Goal: Task Accomplishment & Management: Manage account settings

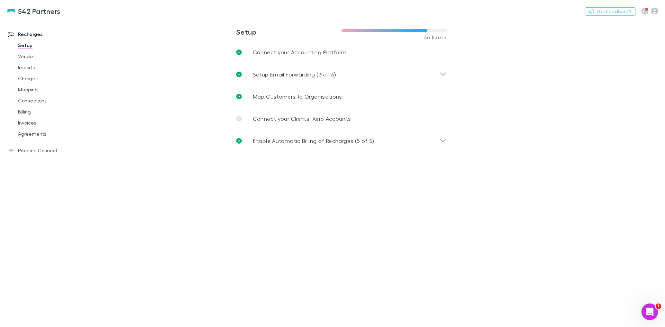
click at [29, 133] on link "Agreements" at bounding box center [52, 133] width 82 height 11
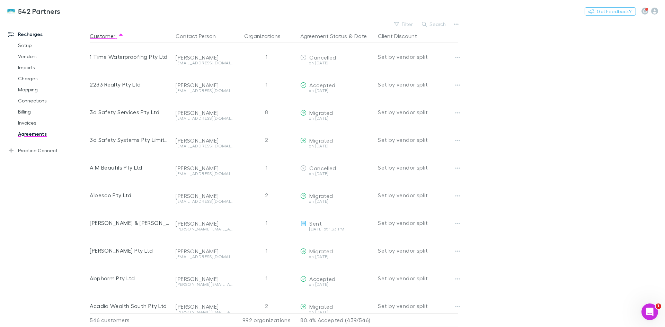
click at [432, 23] on button "Search" at bounding box center [434, 24] width 32 height 8
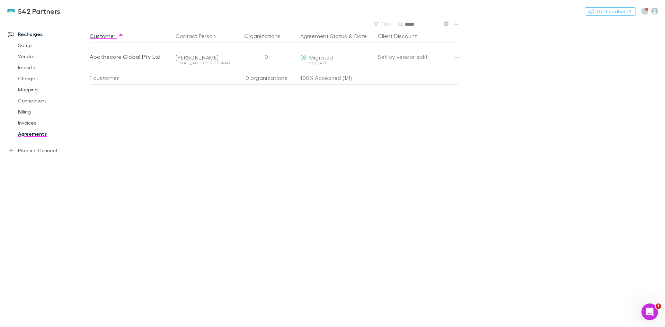
click at [457, 56] on icon "button" at bounding box center [457, 58] width 5 height 6
click at [425, 82] on p "Cancel agreement" at bounding box center [415, 84] width 84 height 8
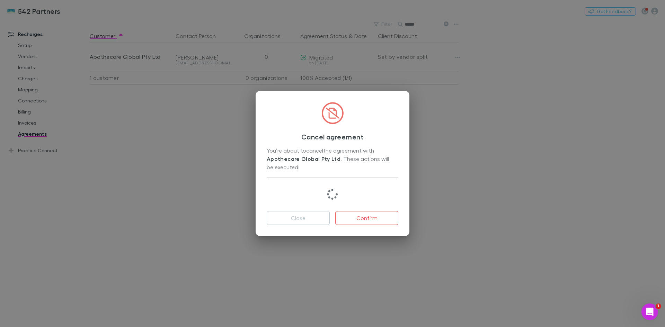
click at [380, 219] on button "Confirm" at bounding box center [366, 218] width 63 height 14
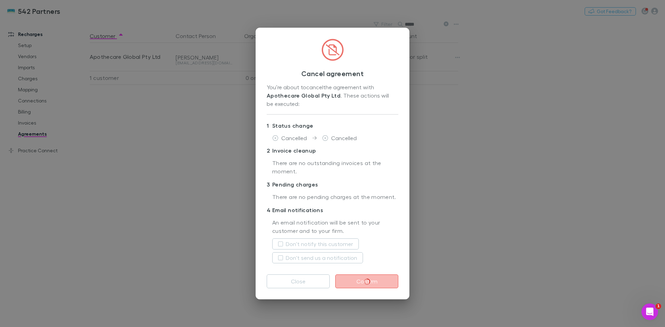
click at [288, 244] on label "Don't notify this customer" at bounding box center [319, 244] width 67 height 8
click at [288, 257] on label "Don't send us a notification" at bounding box center [321, 258] width 71 height 8
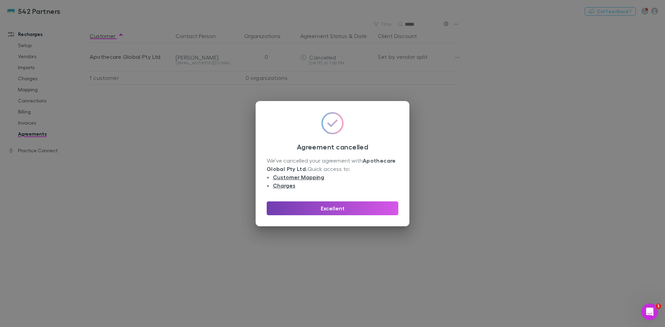
click at [364, 208] on button "Excellent" at bounding box center [333, 209] width 132 height 14
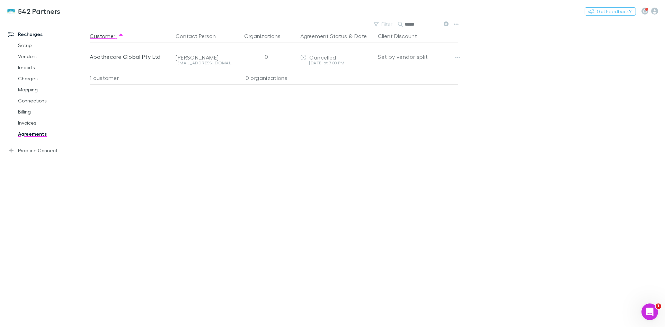
drag, startPoint x: 421, startPoint y: 24, endPoint x: 394, endPoint y: 30, distance: 28.2
click at [394, 29] on main "Filter Search ***** Customer Contact Person Organizations Agreement Status & Da…" at bounding box center [377, 173] width 575 height 308
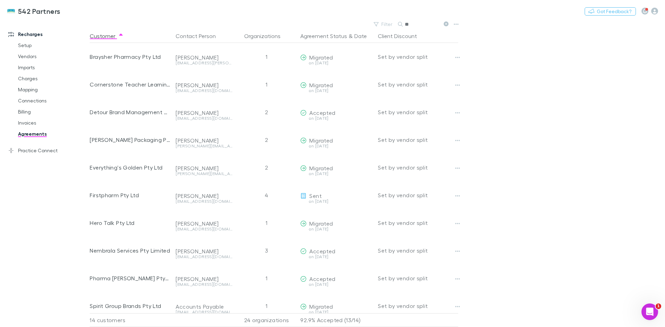
type input "*"
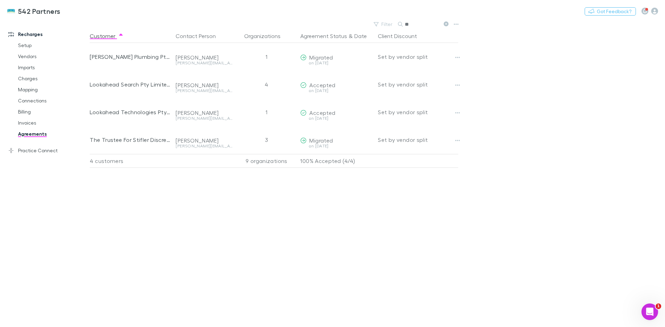
type input "*"
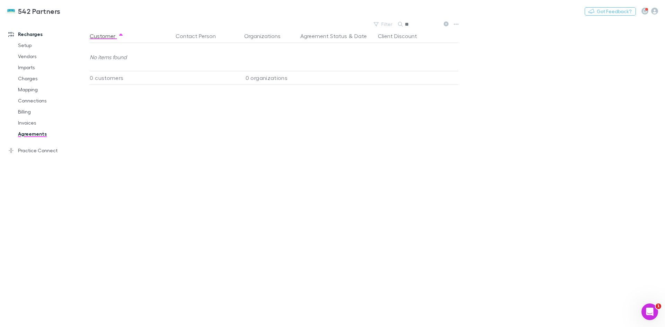
type input "*"
